Goal: Download file/media

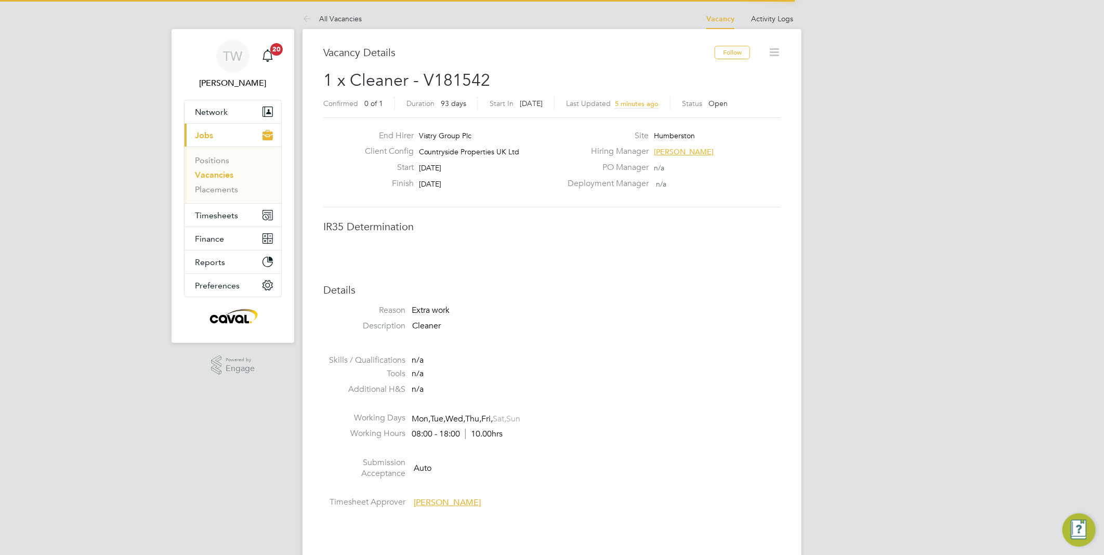
scroll to position [30, 73]
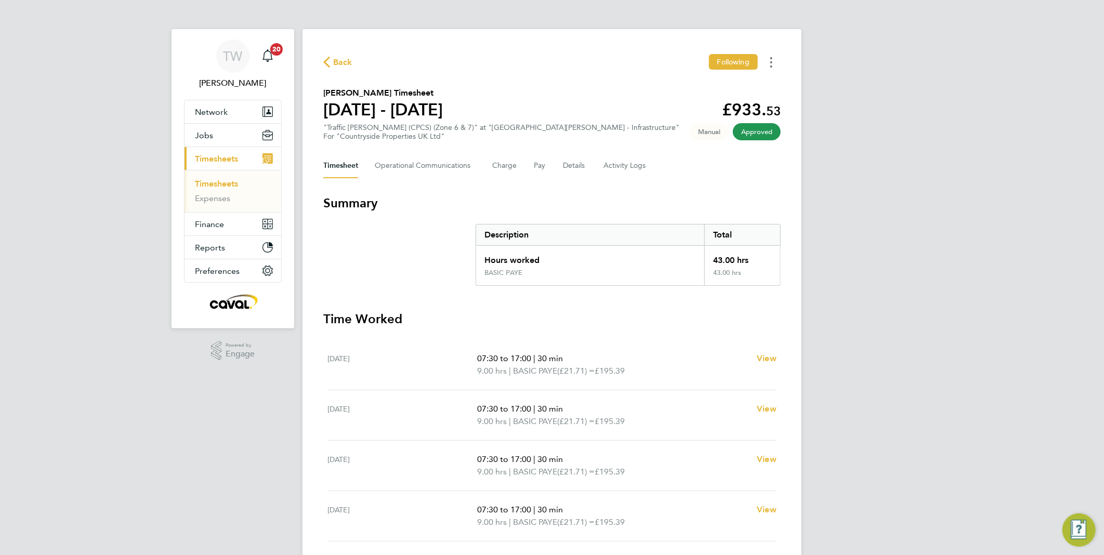
click at [768, 67] on button "Timesheets Menu" at bounding box center [771, 62] width 19 height 16
click at [730, 87] on link "Download timesheet" at bounding box center [718, 85] width 125 height 21
click at [772, 60] on icon "Timesheets Menu" at bounding box center [771, 62] width 2 height 10
click at [735, 85] on link "Download timesheet" at bounding box center [718, 85] width 125 height 21
